Goal: Task Accomplishment & Management: Complete application form

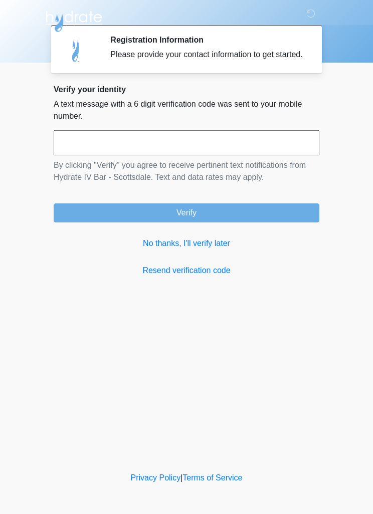
click at [259, 143] on input "text" at bounding box center [187, 142] width 266 height 25
click at [213, 250] on link "No thanks, I'll verify later" at bounding box center [187, 244] width 266 height 12
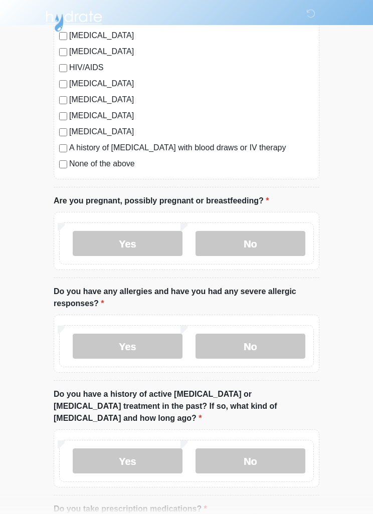
scroll to position [244, 0]
click at [260, 247] on label "No" at bounding box center [251, 243] width 110 height 25
click at [265, 344] on label "No" at bounding box center [251, 346] width 110 height 25
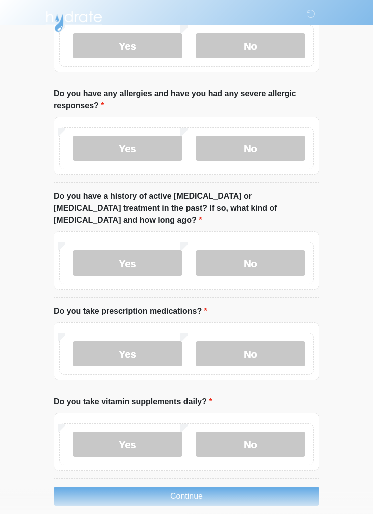
scroll to position [442, 0]
click at [253, 255] on label "No" at bounding box center [251, 262] width 110 height 25
click at [264, 341] on label "No" at bounding box center [251, 353] width 110 height 25
click at [265, 432] on label "No" at bounding box center [251, 444] width 110 height 25
click at [228, 487] on button "Continue" at bounding box center [187, 496] width 266 height 19
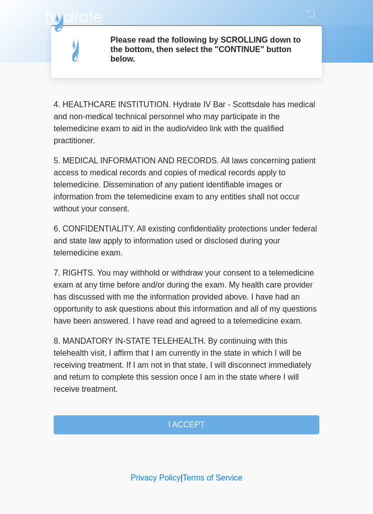
scroll to position [280, 0]
click at [211, 429] on button "I ACCEPT" at bounding box center [187, 425] width 266 height 19
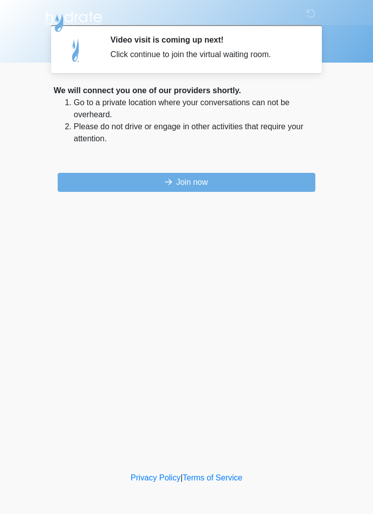
click at [272, 187] on button "Join now" at bounding box center [187, 182] width 258 height 19
